Goal: Task Accomplishment & Management: Use online tool/utility

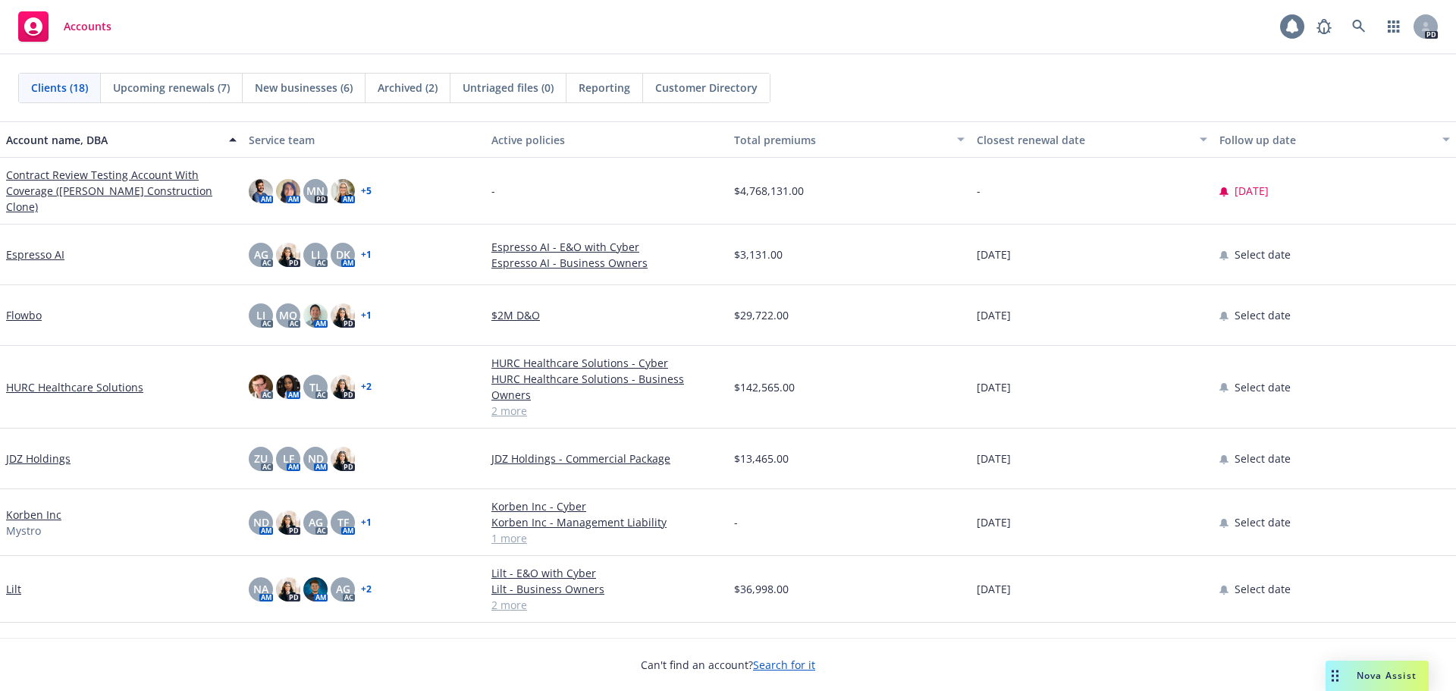
click at [1290, 32] on icon at bounding box center [1292, 26] width 15 height 15
click at [1325, 27] on icon at bounding box center [1324, 26] width 18 height 18
click at [1390, 24] on icon "button" at bounding box center [1394, 26] width 12 height 12
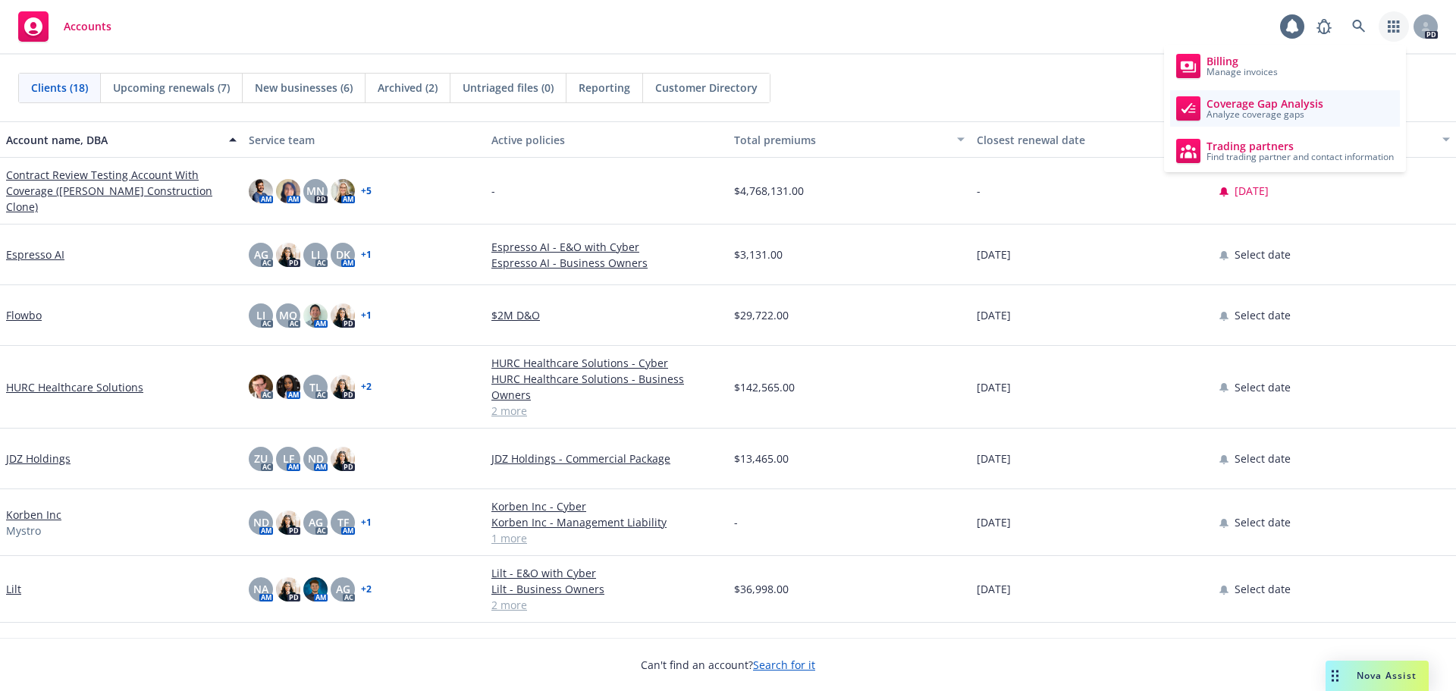
click at [1286, 110] on span "Analyze coverage gaps" at bounding box center [1265, 114] width 117 height 9
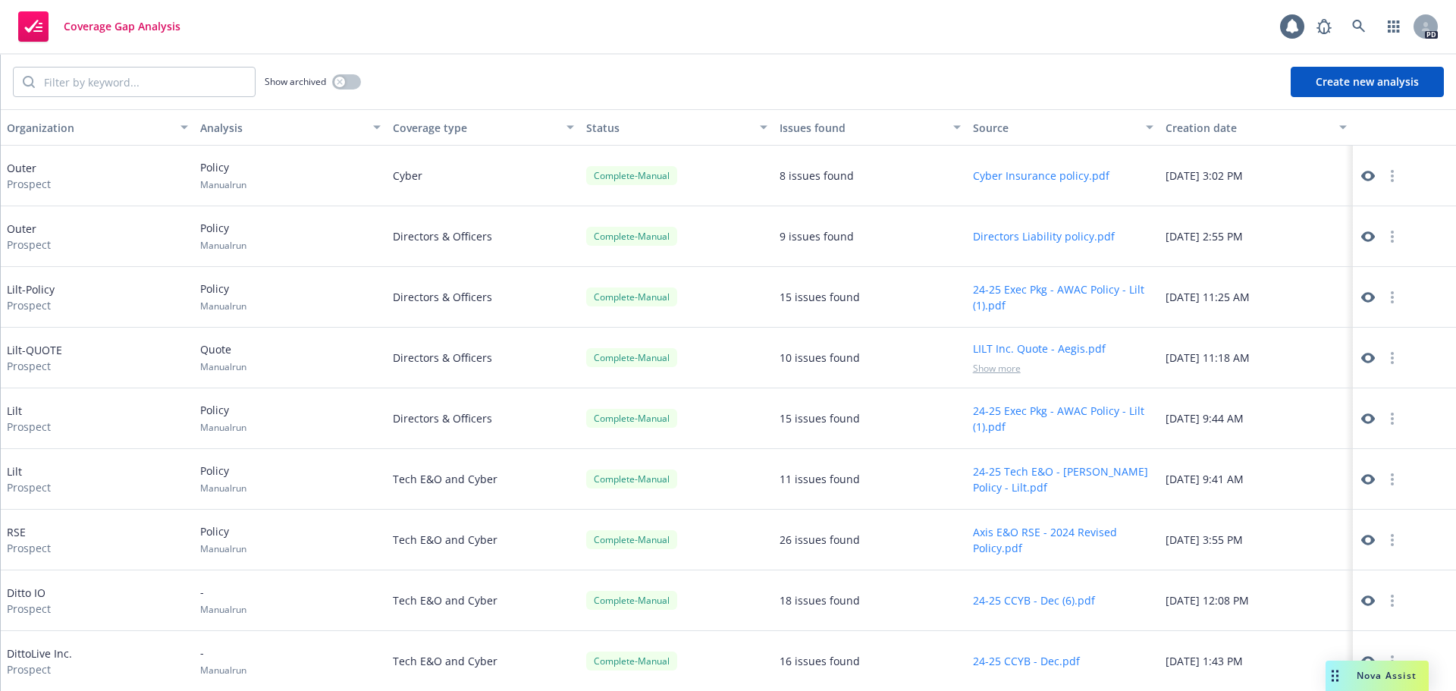
click at [1315, 82] on button "Create new analysis" at bounding box center [1367, 82] width 153 height 30
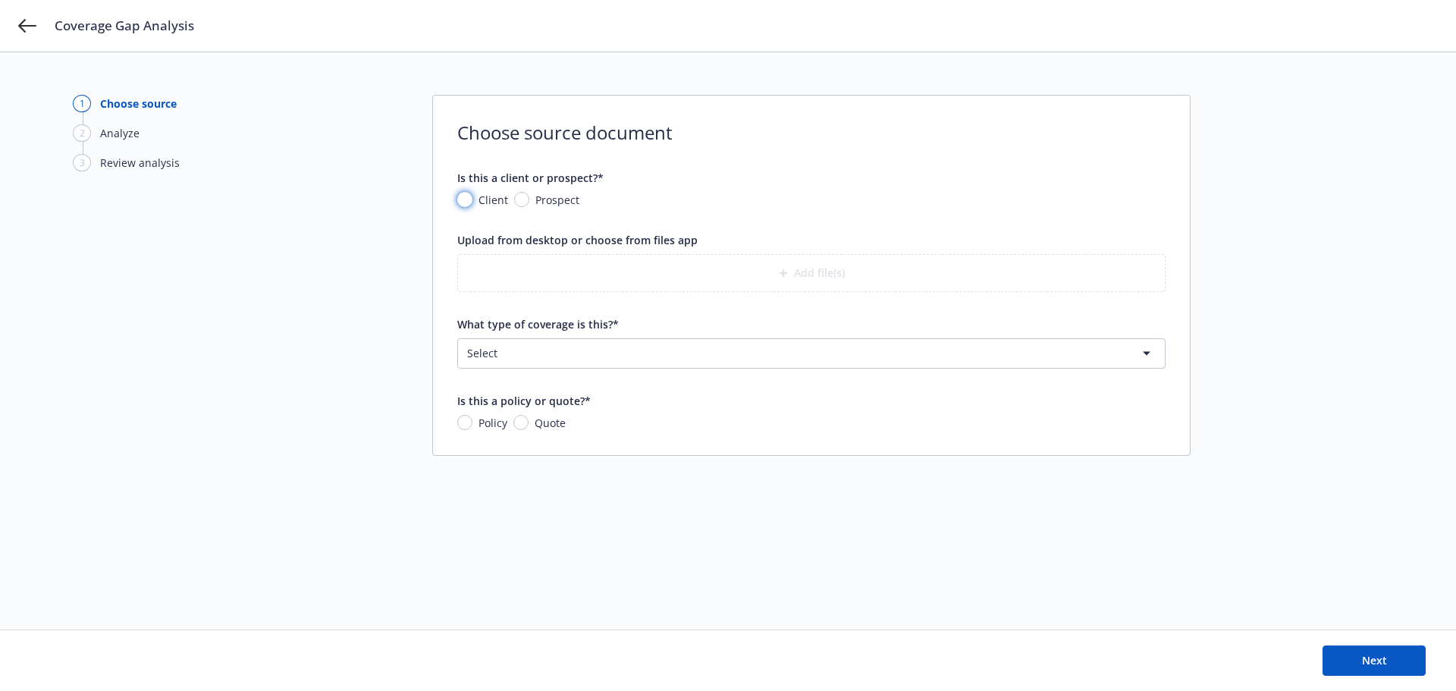
click at [463, 201] on input "Client" at bounding box center [464, 199] width 15 height 15
radio input "true"
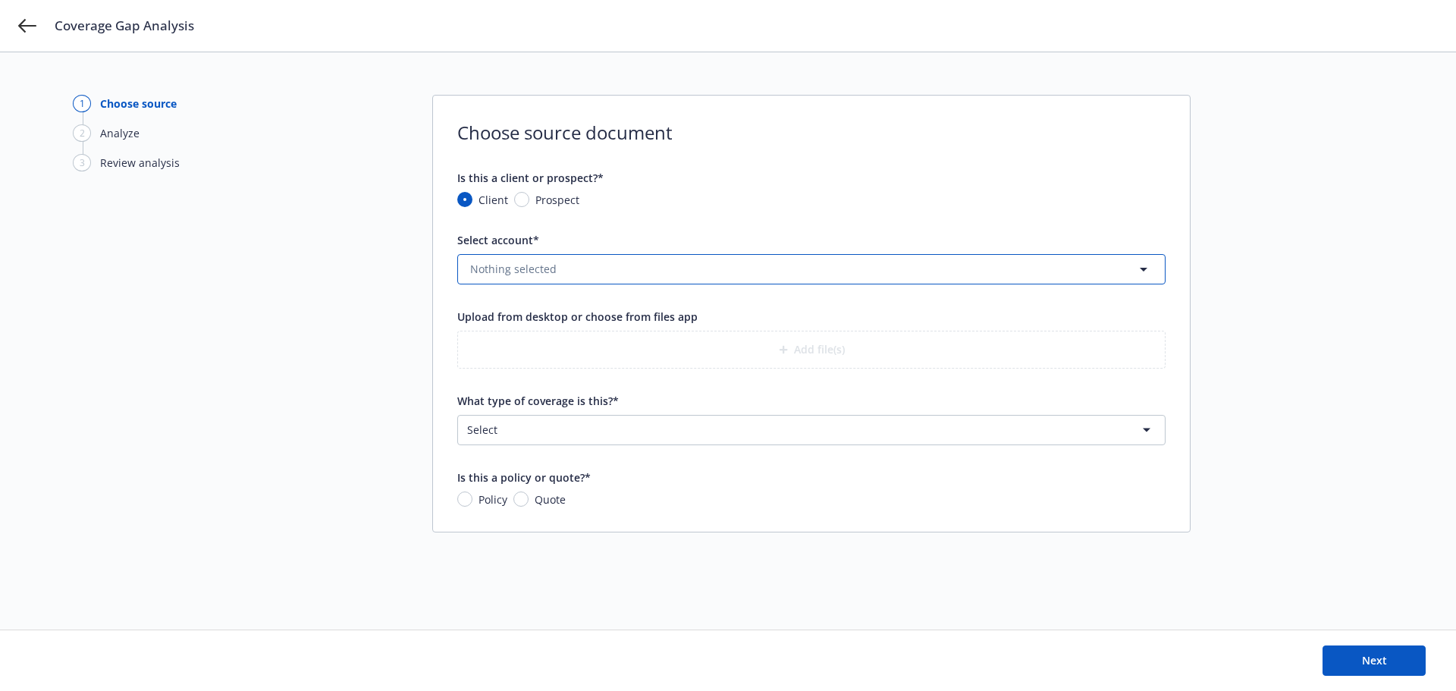
click at [520, 277] on span "Nothing selected" at bounding box center [513, 269] width 86 height 16
click at [520, 276] on input at bounding box center [808, 269] width 652 height 16
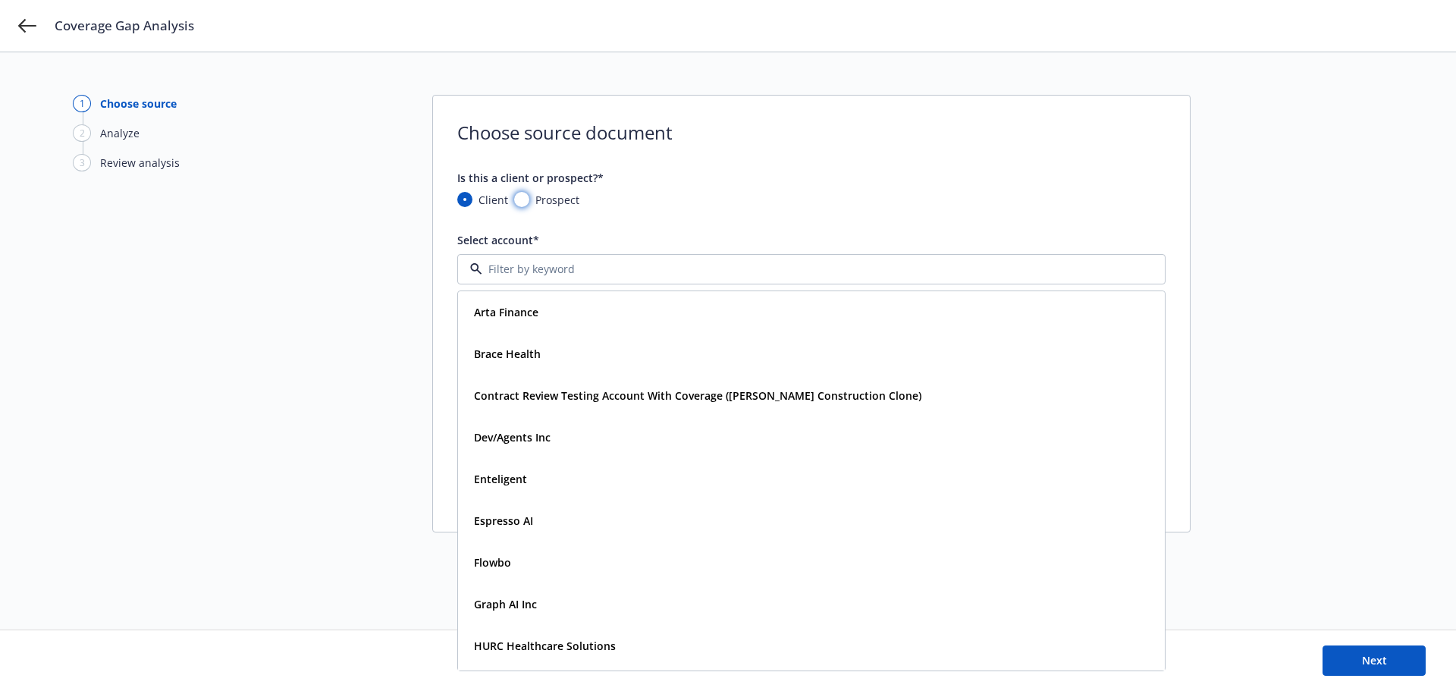
click at [524, 205] on input "Prospect" at bounding box center [521, 199] width 15 height 15
radio input "true"
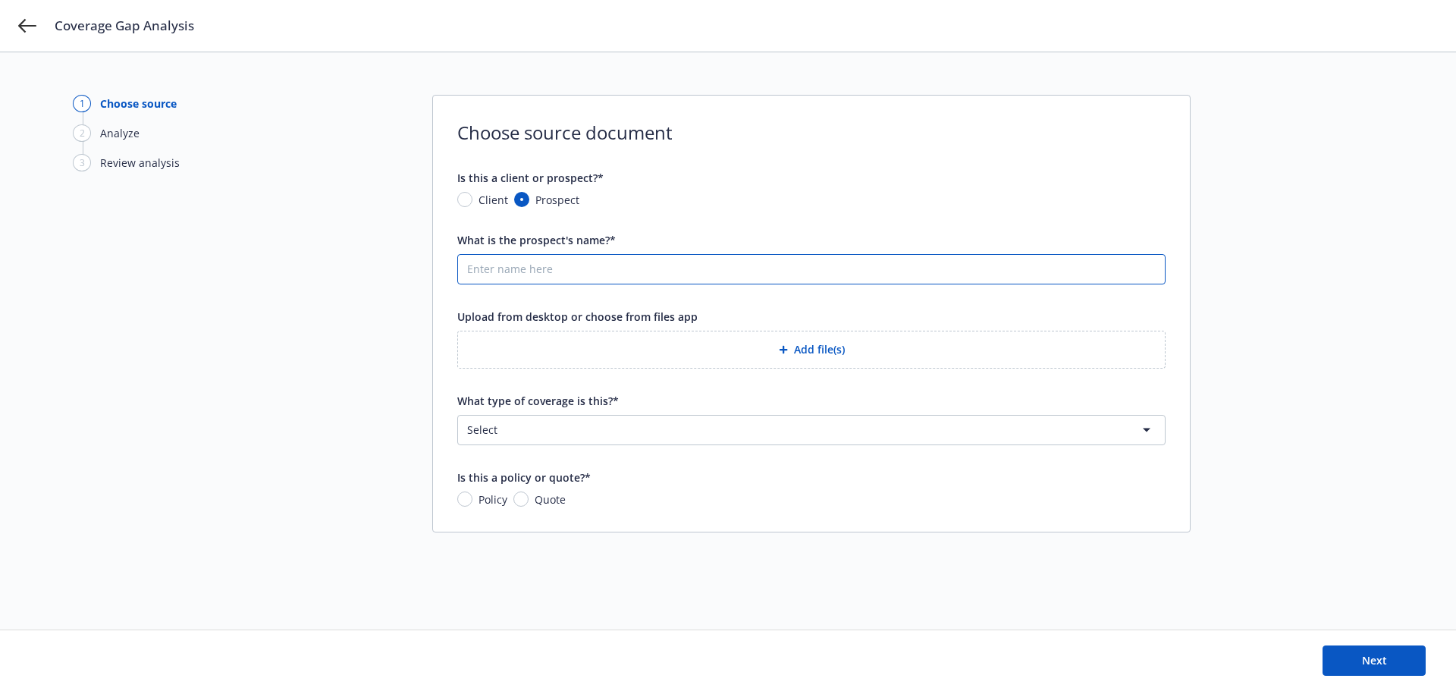
click at [527, 265] on input "What is the prospect's name?*" at bounding box center [811, 269] width 707 height 29
type input "Atomosic"
click at [504, 353] on button "Add file(s)" at bounding box center [811, 350] width 708 height 38
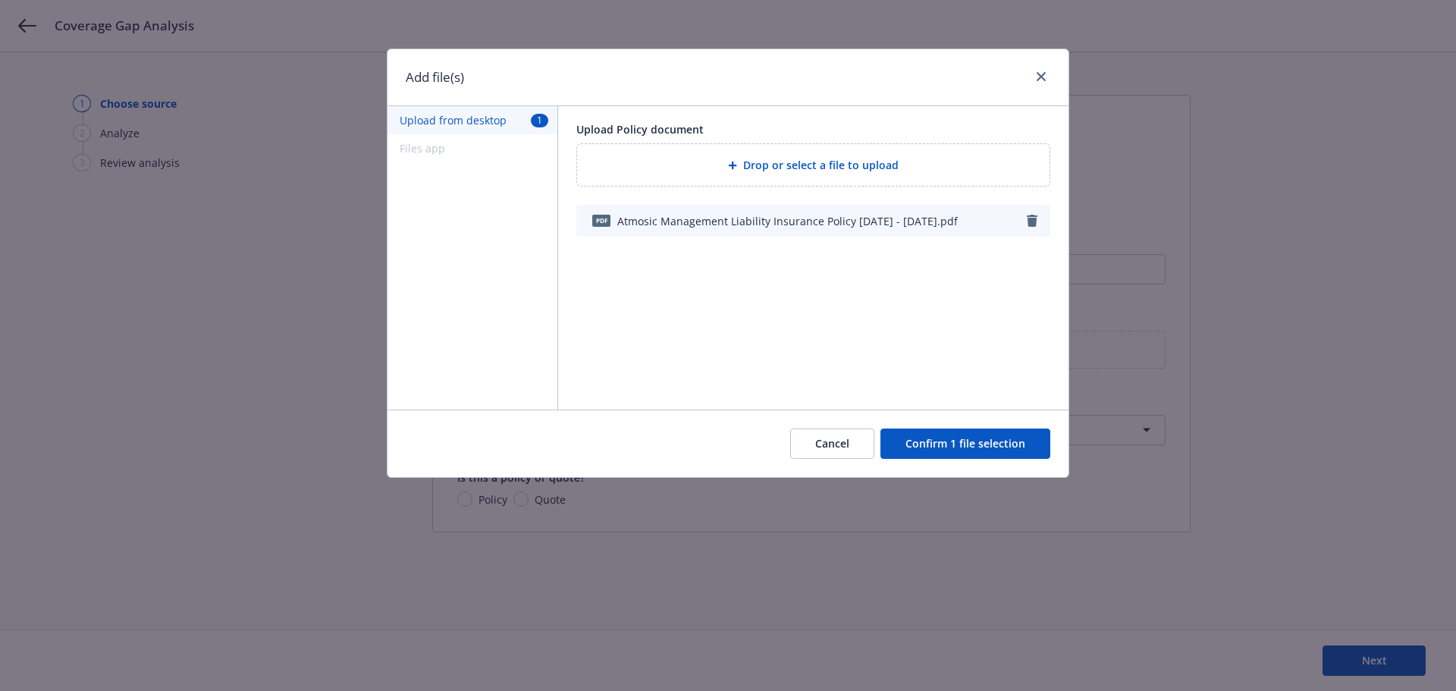
click at [960, 441] on button "Confirm 1 file selection" at bounding box center [966, 444] width 170 height 30
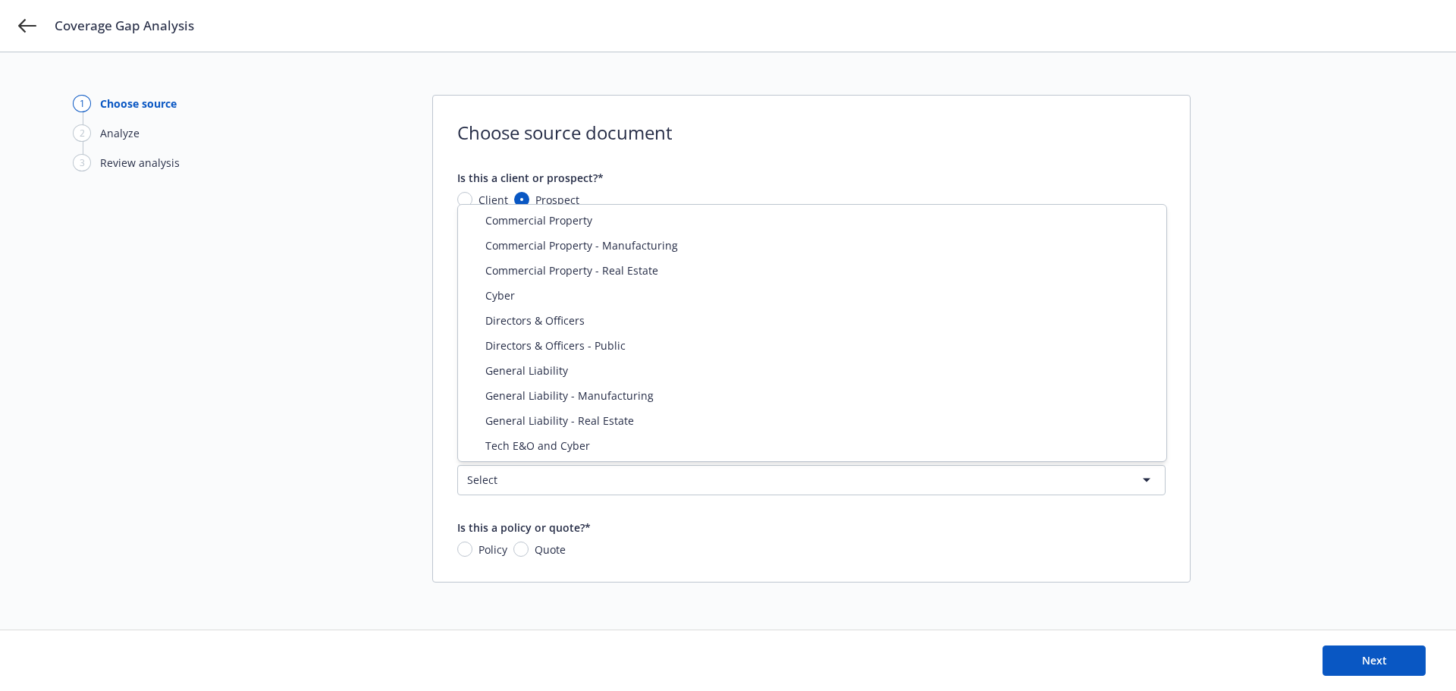
click at [551, 482] on html "Coverage Gap Analysis 1 Choose source 2 Analyze 3 Review analysis Choose source…" at bounding box center [728, 368] width 1456 height 737
select select "DIRECTORS_AND_OFFICERS"
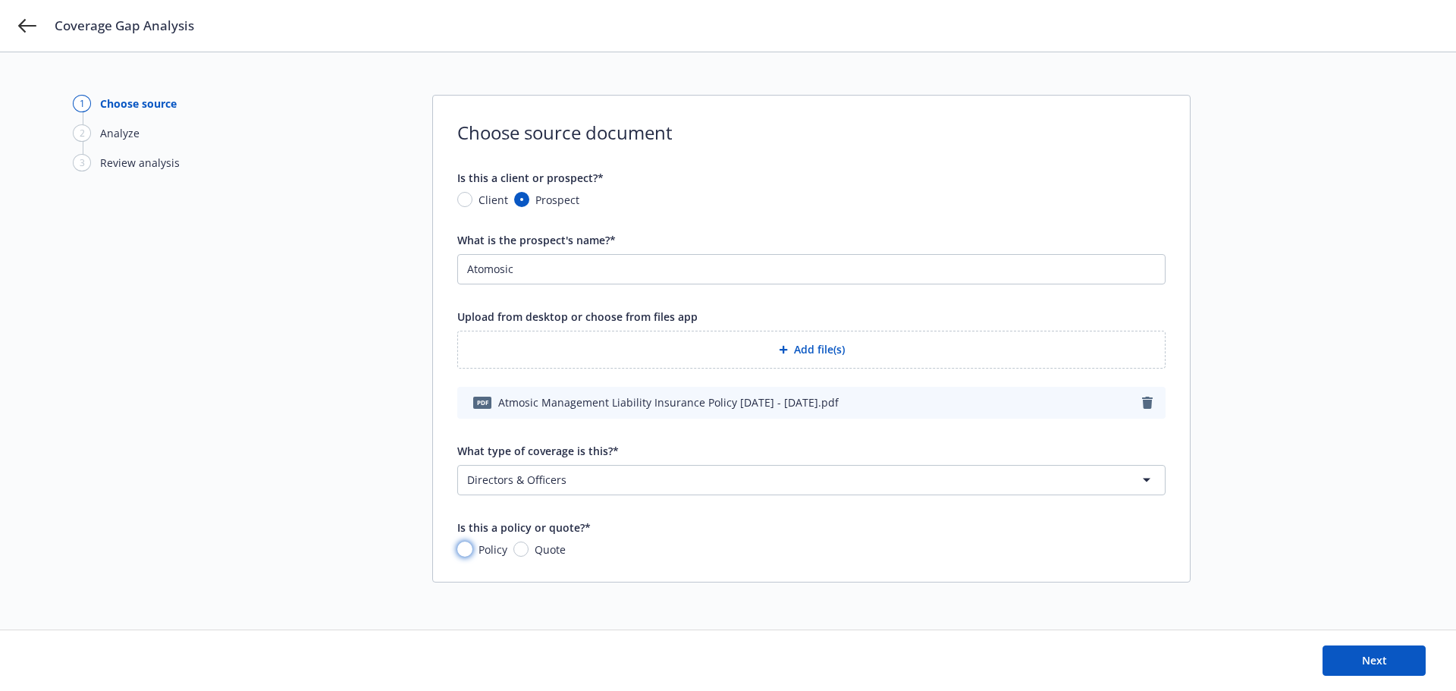
click at [470, 548] on input "Policy" at bounding box center [464, 549] width 15 height 15
radio input "true"
click at [1378, 655] on span "Next" at bounding box center [1374, 660] width 25 height 14
